Goal: Find contact information: Find contact information

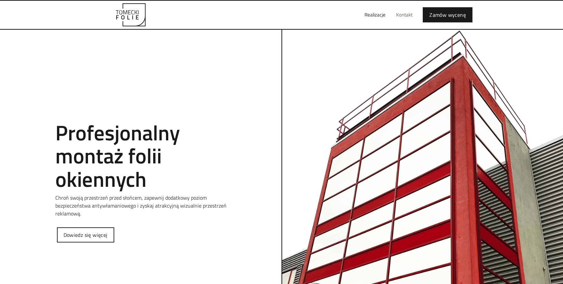
click at [402, 20] on link "Kontakt" at bounding box center [404, 14] width 27 height 21
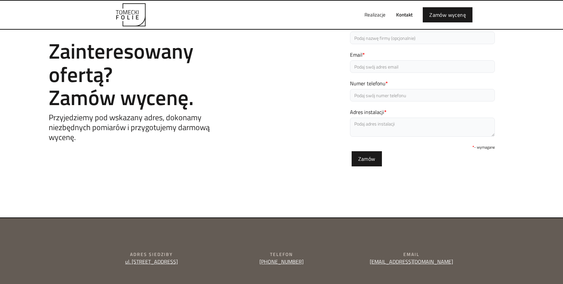
scroll to position [87, 0]
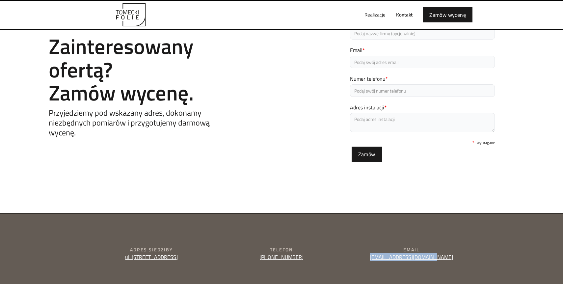
drag, startPoint x: 445, startPoint y: 258, endPoint x: 381, endPoint y: 259, distance: 64.2
click at [381, 259] on div "Email [EMAIL_ADDRESS][DOMAIN_NAME]" at bounding box center [411, 253] width 125 height 14
copy link "[EMAIL_ADDRESS][DOMAIN_NAME]"
